Goal: Check status: Check status

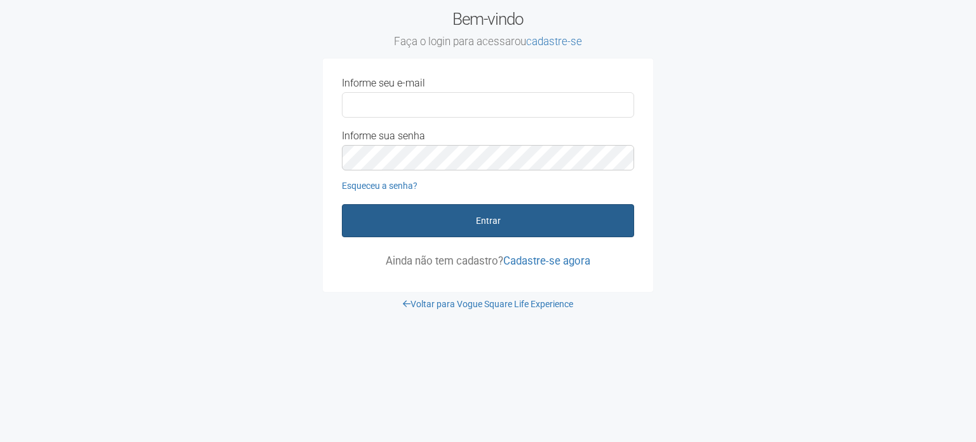
type input "**********"
click at [491, 218] on button "Entrar" at bounding box center [488, 220] width 292 height 33
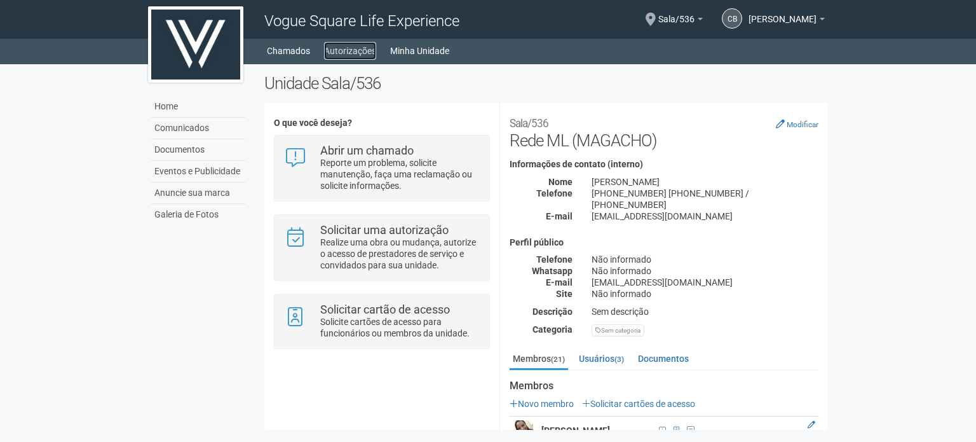
click at [348, 48] on link "Autorizações" at bounding box center [350, 51] width 52 height 18
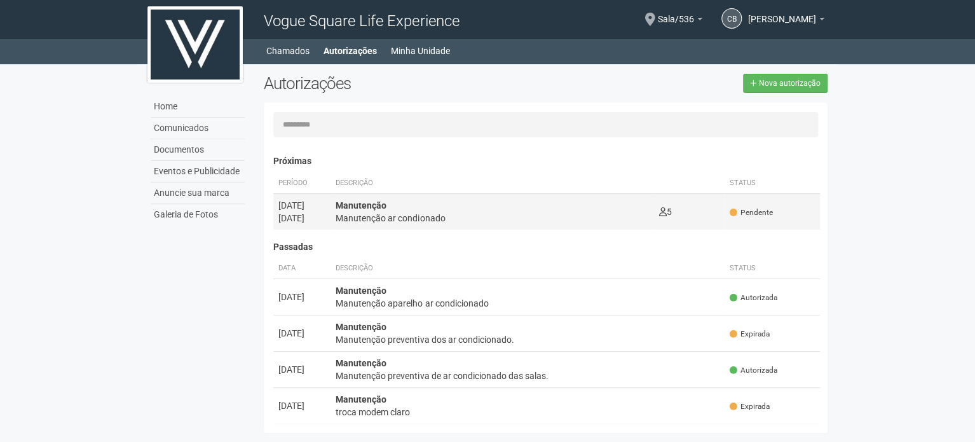
click at [620, 215] on div "Manutenção ar condionado" at bounding box center [492, 218] width 313 height 13
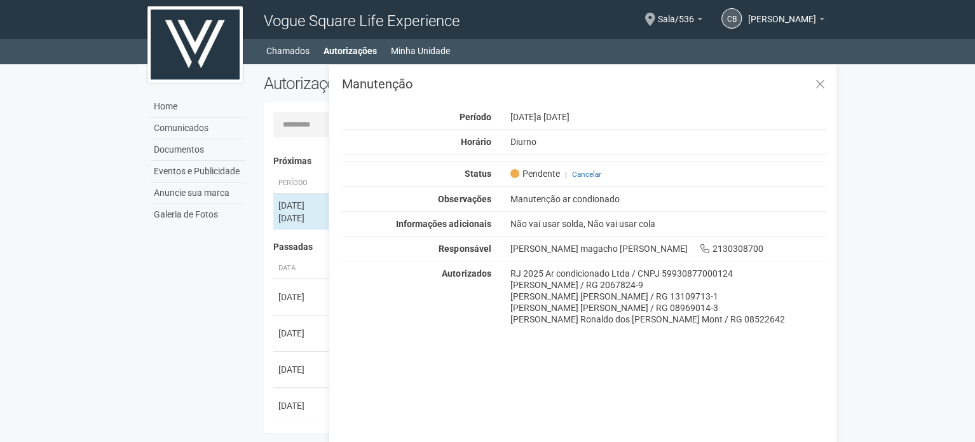
click at [180, 264] on div "Home Comunicados Documentos Eventos e Publicidade Anuncie sua marca Galeria de …" at bounding box center [487, 251] width 699 height 375
drag, startPoint x: 185, startPoint y: 259, endPoint x: 730, endPoint y: 91, distance: 569.9
click at [198, 254] on div "Home Comunicados Documentos Eventos e Publicidade Anuncie sua marca Galeria de …" at bounding box center [487, 251] width 699 height 375
click at [820, 83] on icon at bounding box center [820, 84] width 10 height 13
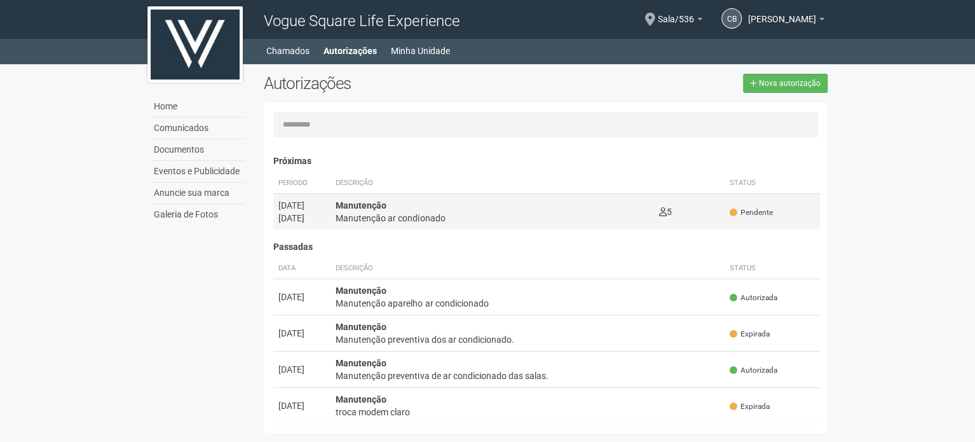
click at [362, 212] on div "Manutenção ar condionado" at bounding box center [492, 218] width 313 height 13
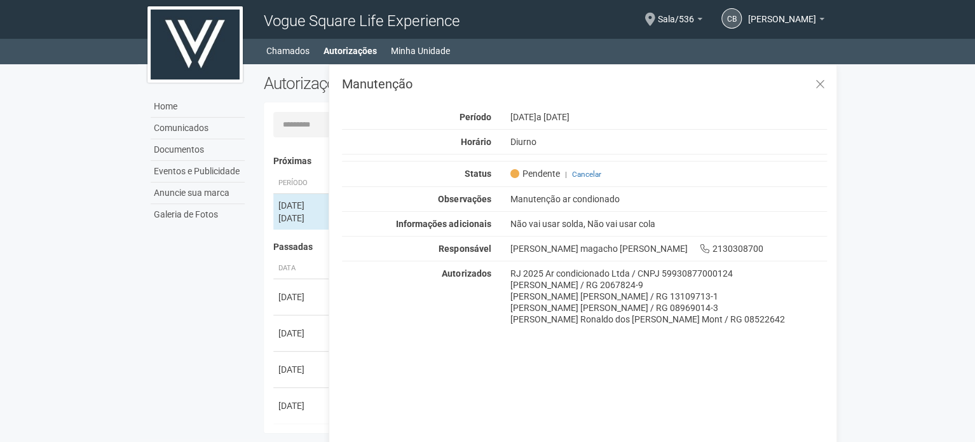
click at [128, 276] on body "Aguarde... Vogue Square Life Experience CB Cláudia Barcellos Cláudia Barcellos …" at bounding box center [487, 221] width 975 height 442
click at [821, 86] on icon at bounding box center [820, 84] width 10 height 13
